Goal: Task Accomplishment & Management: Complete application form

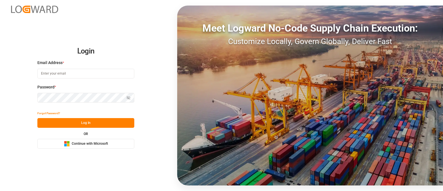
click at [105, 143] on span "Continue with Microsoft" at bounding box center [90, 143] width 36 height 5
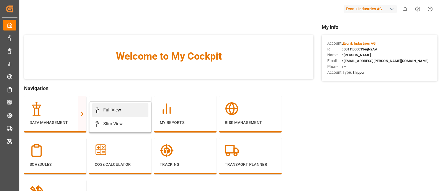
click at [116, 111] on div "Full View" at bounding box center [112, 109] width 18 height 7
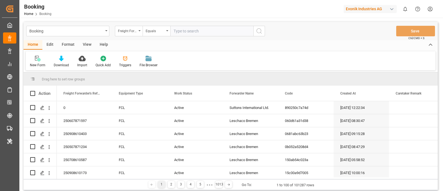
click at [48, 45] on div "Edit" at bounding box center [49, 44] width 15 height 9
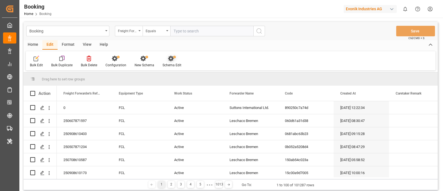
click at [164, 60] on div at bounding box center [171, 58] width 19 height 6
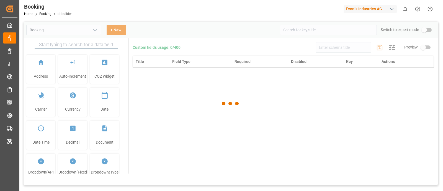
type input "Booking"
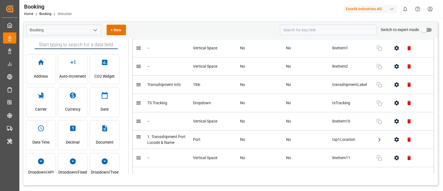
scroll to position [1247, 0]
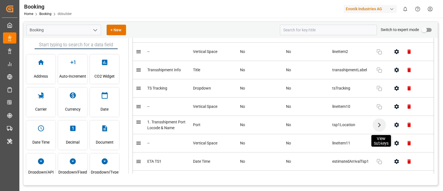
click at [377, 128] on icon "button" at bounding box center [378, 124] width 9 height 9
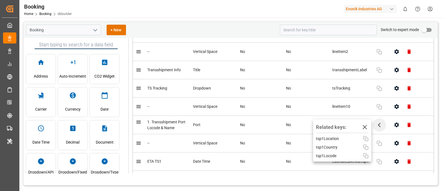
click at [272, 136] on td "No" at bounding box center [260, 143] width 46 height 18
click at [261, 132] on td "No" at bounding box center [260, 125] width 46 height 18
click at [364, 130] on icon "button" at bounding box center [364, 126] width 9 height 9
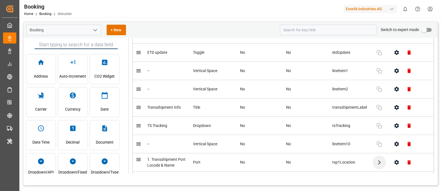
scroll to position [1245, 0]
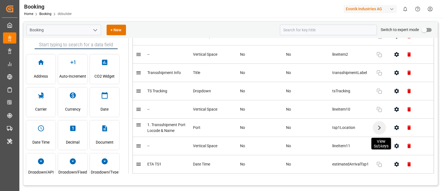
click at [378, 128] on icon "button" at bounding box center [379, 127] width 3 height 4
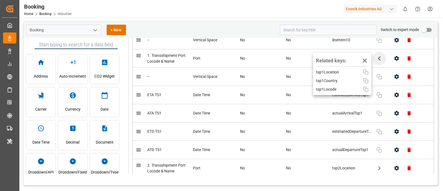
scroll to position [1279, 0]
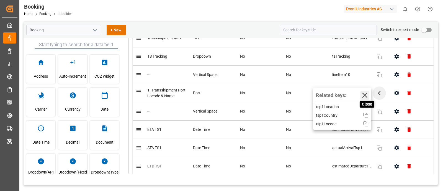
click at [362, 97] on icon "button" at bounding box center [364, 94] width 5 height 5
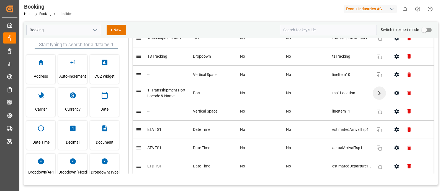
click at [336, 95] on span "tsp1Location" at bounding box center [351, 93] width 39 height 6
click at [374, 96] on icon "button" at bounding box center [378, 92] width 9 height 9
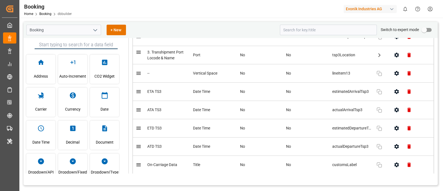
scroll to position [1516, 0]
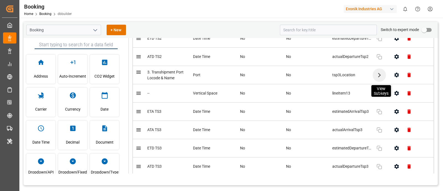
click at [378, 78] on icon "button" at bounding box center [378, 74] width 9 height 9
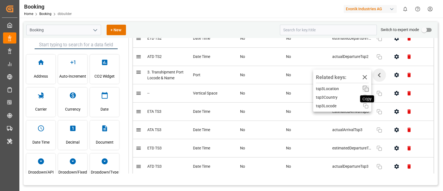
click at [365, 88] on icon "button" at bounding box center [365, 88] width 7 height 7
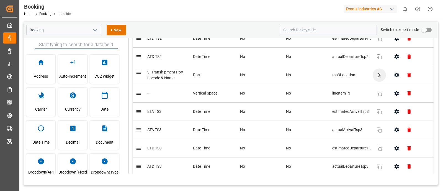
scroll to position [0, 0]
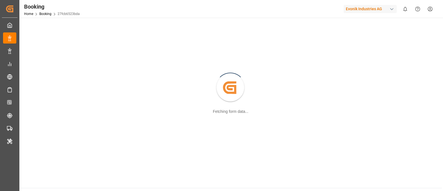
click at [365, 9] on div "Evonik Industries AG" at bounding box center [369, 9] width 53 height 8
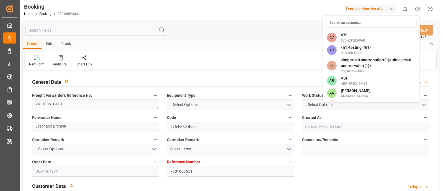
type textarea "241108610413"
type textarea "Leschaco Bremen"
type input "27fcb6523bda"
type input "7001003551"
type textarea "SM-AC"
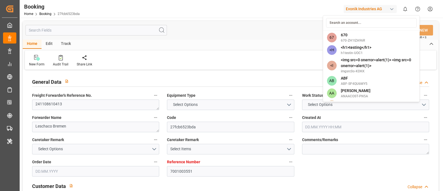
type input "7001003550"
type textarea "leopoldo.rivera@evonik.com"
type textarea "CIF"
type textarea "NEW YORK, NY"
type textarea "Marl"
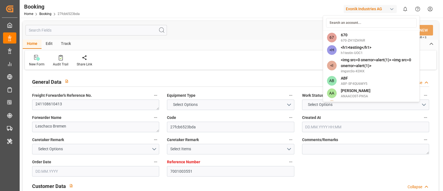
type textarea "TRLU9682378"
type input "RDO CONCORD"
type input "ONEY"
type textarea "HAMEB4064300"
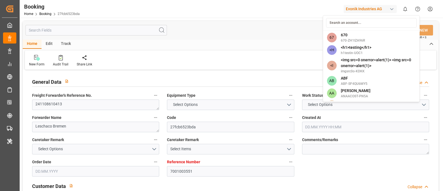
type input "Rotterdam"
type input "New York"
type textarea "eta"
type textarea "INPUT_Evonik_Seeburger_IFTSTA_1002085927_20241101074059737.edi"
type textarea "NWC/UK North West Continent / UK_USNYC_ONEY_SM-AC"
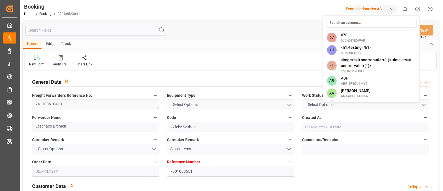
type textarea "INPUT_Evonik_Seeburger_IFTMIN_1002029126_20241016151015457.edi,INPUT_Evonik_See…"
type textarea "1002082713"
type textarea "Meenakshi Manjunatha"
type textarea "672e1f4e2b52847867f9febb"
type textarea "IFTMIN"
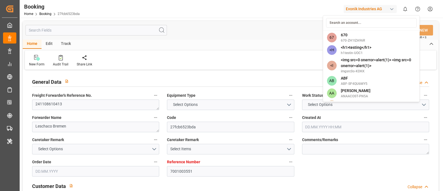
type textarea "a016N000000wbCAQAY"
type textarea "No"
type input "7001003551"
type input "9401283"
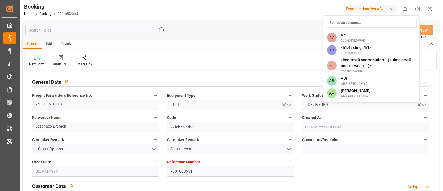
type input "ONE"
type input "Ocean Network Express"
type input "NLRTM"
type input "USNYC"
type input "17"
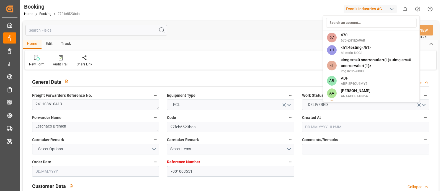
type input "10"
type input "0"
type input "-10"
type input "15.10.2024 14:05"
type input "15.10.2024"
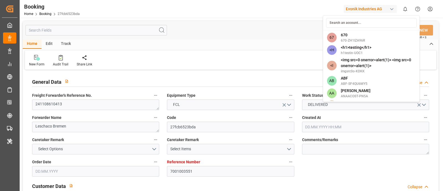
type input "04.12.2024"
type input "16.10.2024"
type input "16.10.2024 00:00"
type input "30.10.2024 00:00"
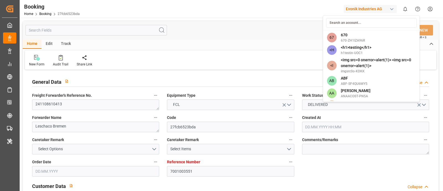
type input "16.10.2024"
type input "08.11.2024 14:05"
type input "08.11.2024 00:00"
type input "08.11.2024"
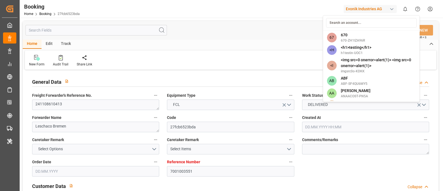
type input "08.11.2024 14:05"
type input "04.11.2024 11:31"
type input "25.11.2024 00:00"
type input "05.12.2024 00:00"
type input "18.11.2024"
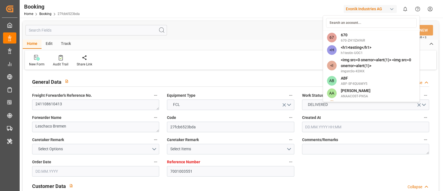
type input "25.11.2024 00:00"
type input "26.11.2024 00:00"
type input "08.11.2024"
type input "27.11.2024 10:35"
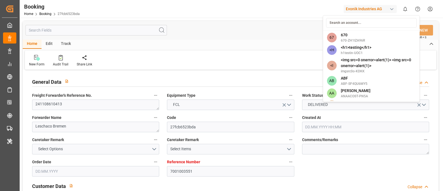
type input "20.11.2024"
type input "08.11.2024"
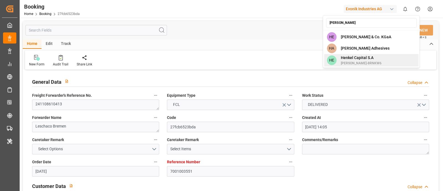
type input "henk"
click at [366, 61] on span "Henkel-8RNKW6" at bounding box center [360, 63] width 41 height 5
